Goal: Navigation & Orientation: Find specific page/section

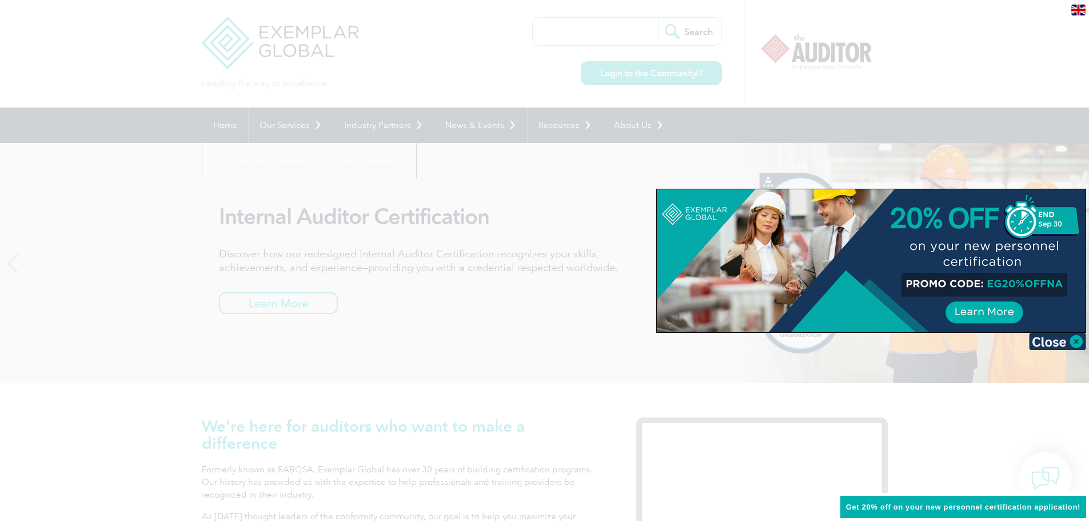
drag, startPoint x: 159, startPoint y: 230, endPoint x: 169, endPoint y: 216, distance: 17.3
click at [159, 232] on div at bounding box center [544, 260] width 1089 height 521
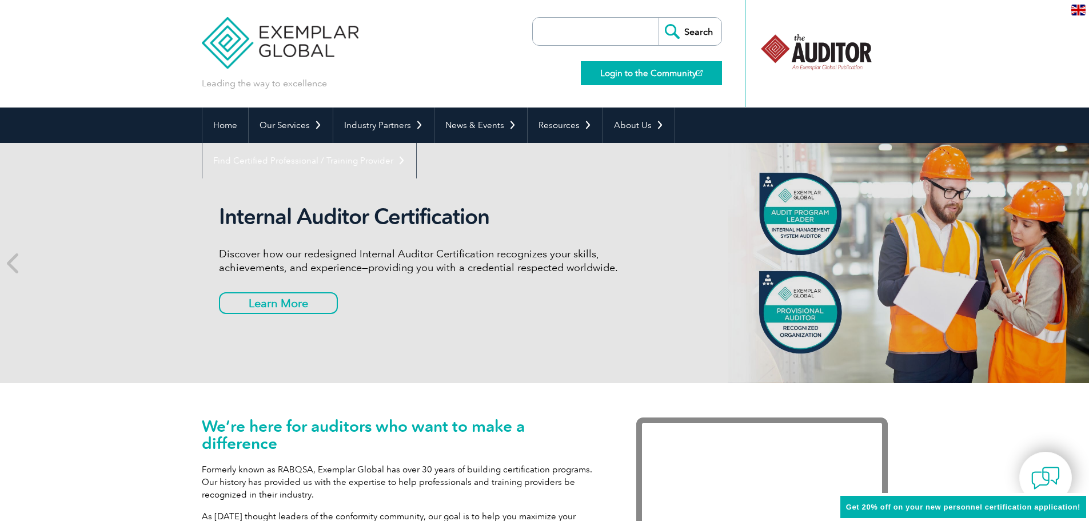
click at [619, 74] on link "Login to the Community" at bounding box center [651, 73] width 141 height 24
click at [813, 42] on div at bounding box center [816, 52] width 114 height 63
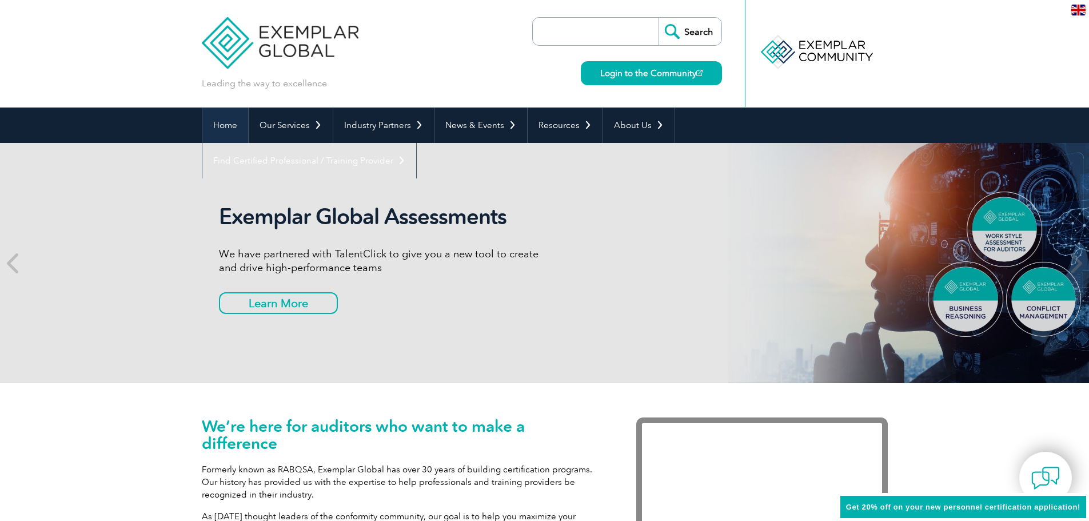
click at [220, 128] on link "Home" at bounding box center [225, 124] width 46 height 35
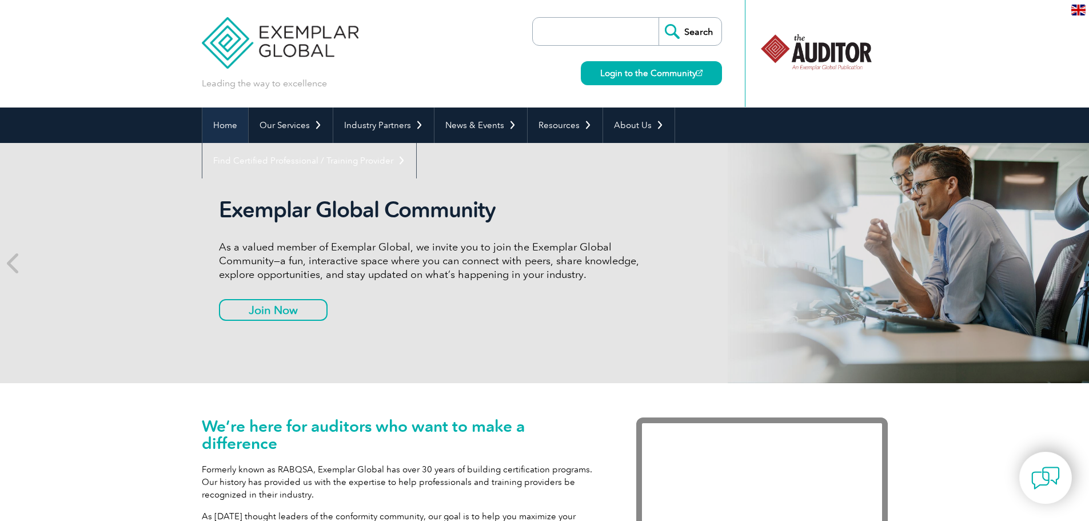
click at [222, 124] on link "Home" at bounding box center [225, 124] width 46 height 35
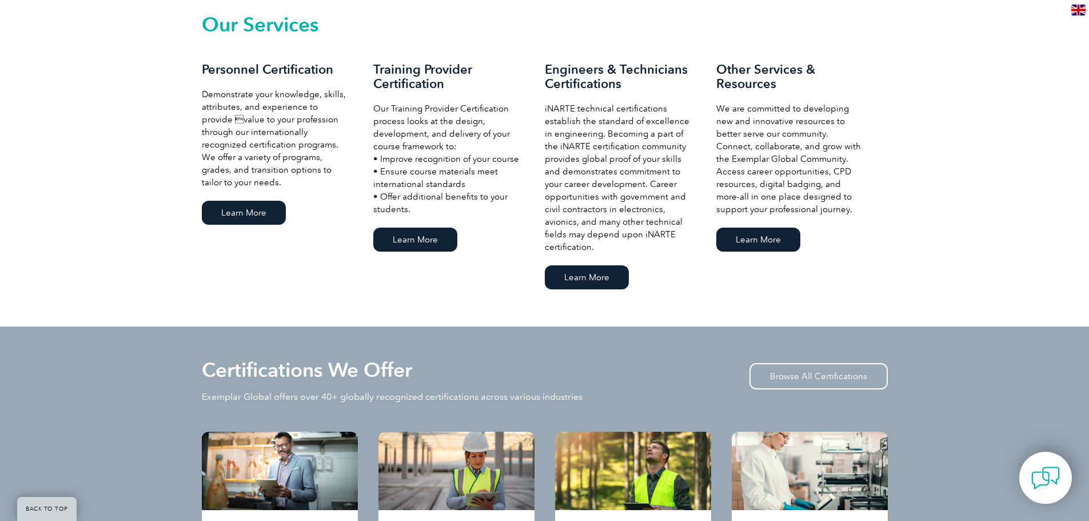
scroll to position [800, 0]
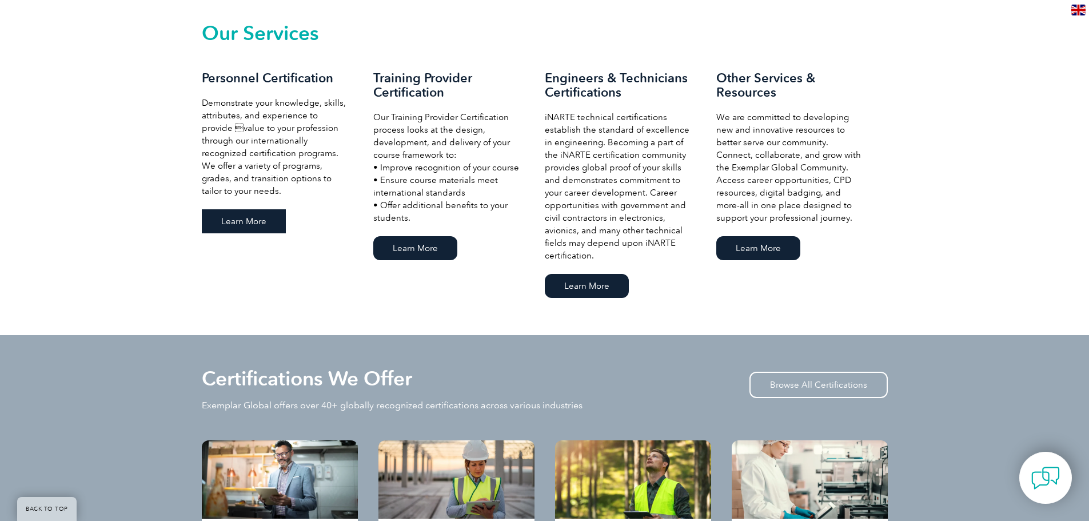
click at [241, 226] on link "Learn More" at bounding box center [244, 221] width 84 height 24
